Goal: Book appointment/travel/reservation

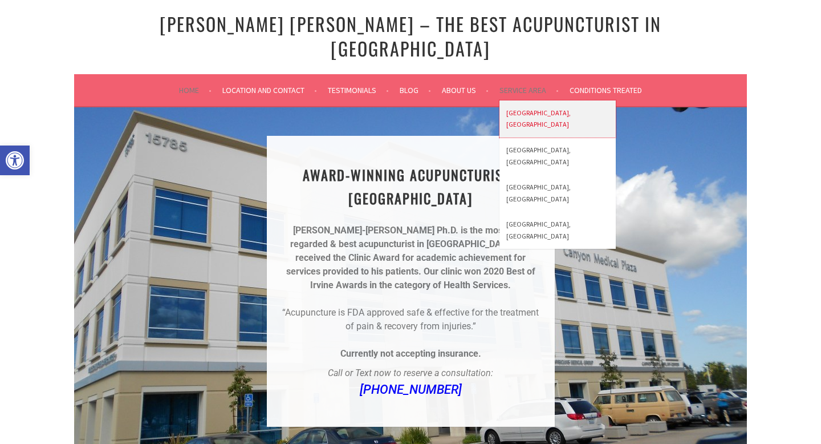
click at [515, 100] on link "[GEOGRAPHIC_DATA], [GEOGRAPHIC_DATA]" at bounding box center [557, 118] width 116 height 37
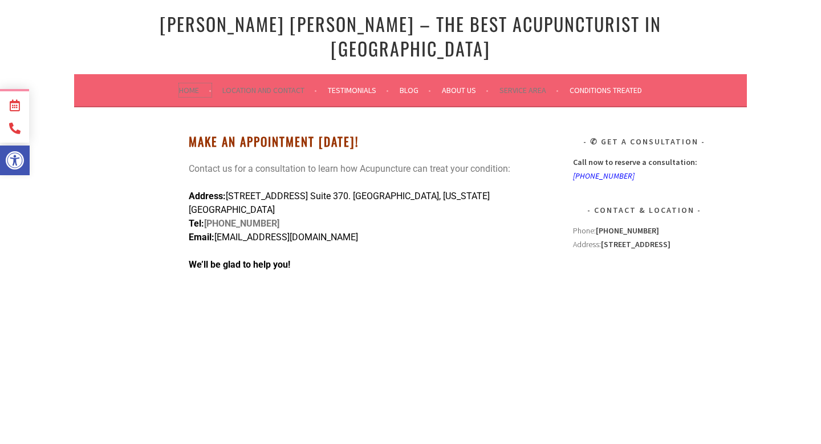
click at [188, 83] on link "Home" at bounding box center [195, 90] width 32 height 14
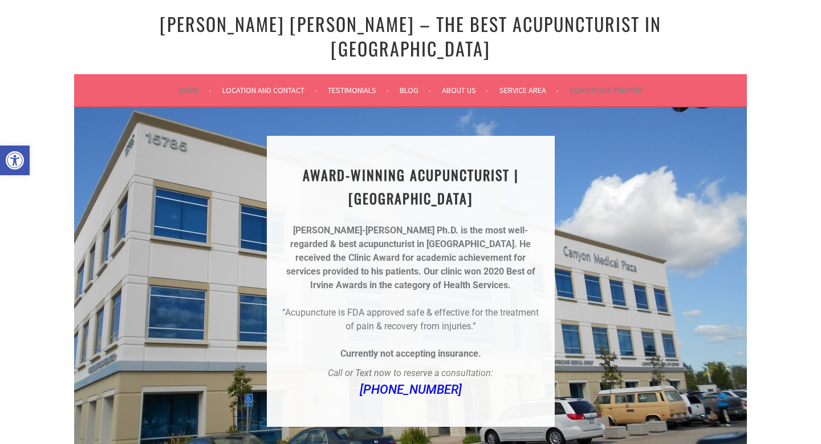
click at [623, 78] on li "Conditions Treated" at bounding box center [606, 89] width 72 height 27
click at [615, 83] on link "Conditions Treated" at bounding box center [606, 90] width 72 height 14
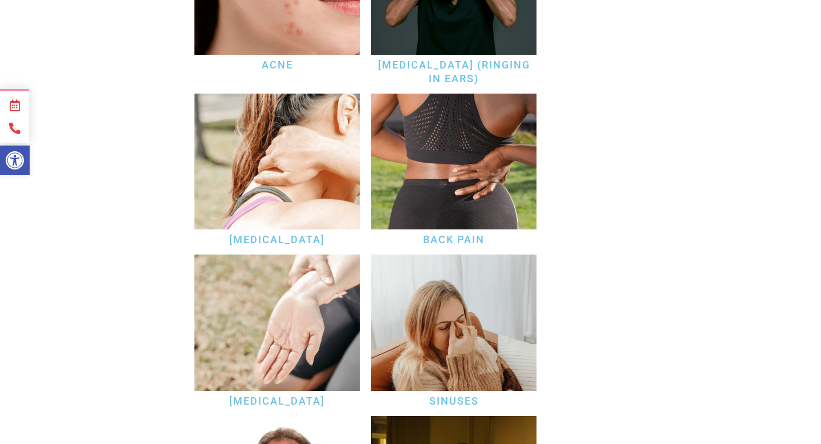
scroll to position [1170, 0]
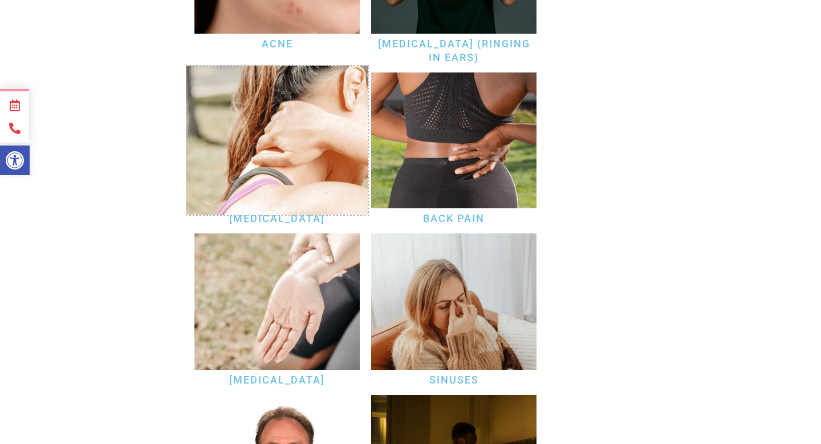
click at [304, 115] on img at bounding box center [277, 140] width 182 height 149
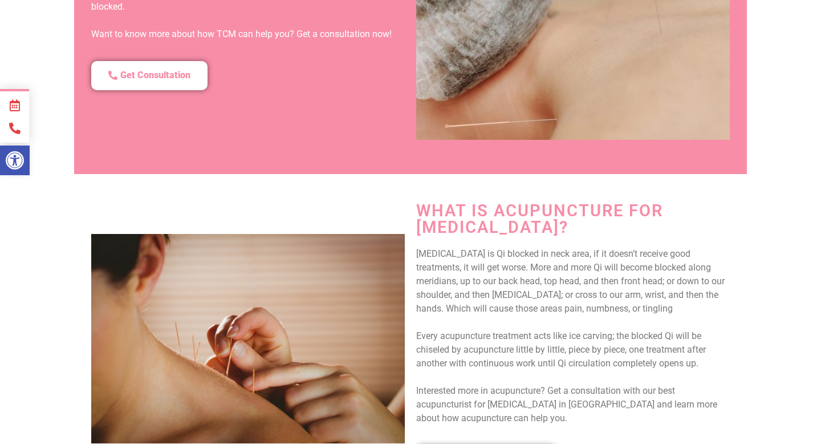
scroll to position [1309, 0]
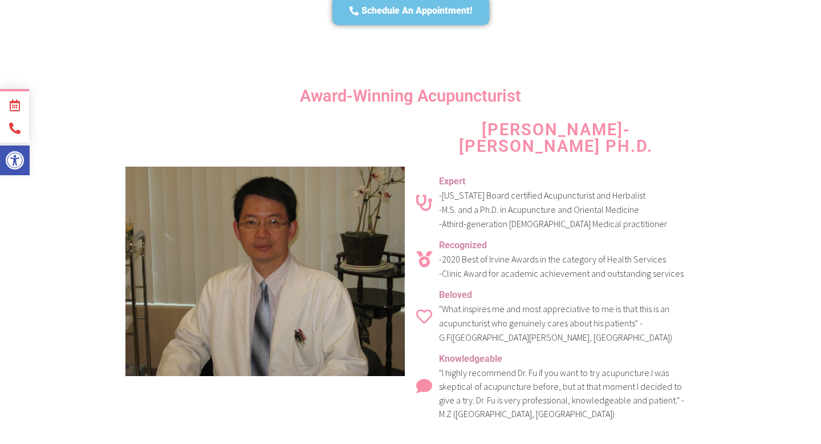
scroll to position [2959, 0]
